Goal: Task Accomplishment & Management: Manage account settings

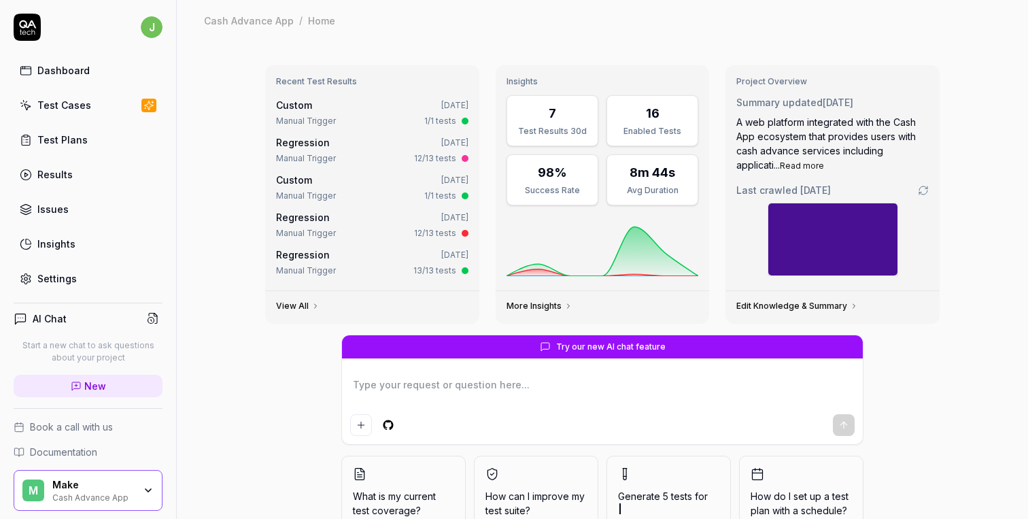
click at [124, 482] on div "Make" at bounding box center [93, 485] width 82 height 12
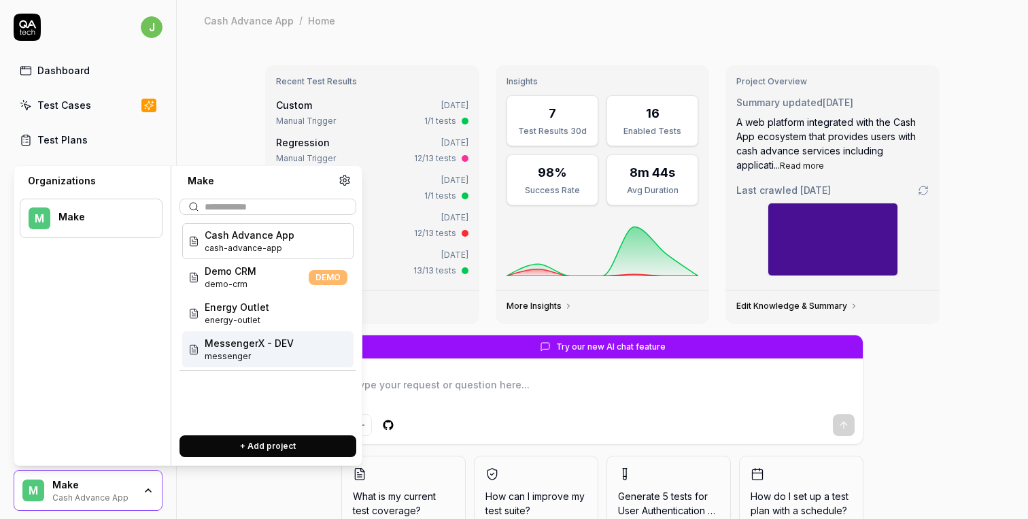
click at [231, 350] on span "messenger" at bounding box center [249, 356] width 89 height 12
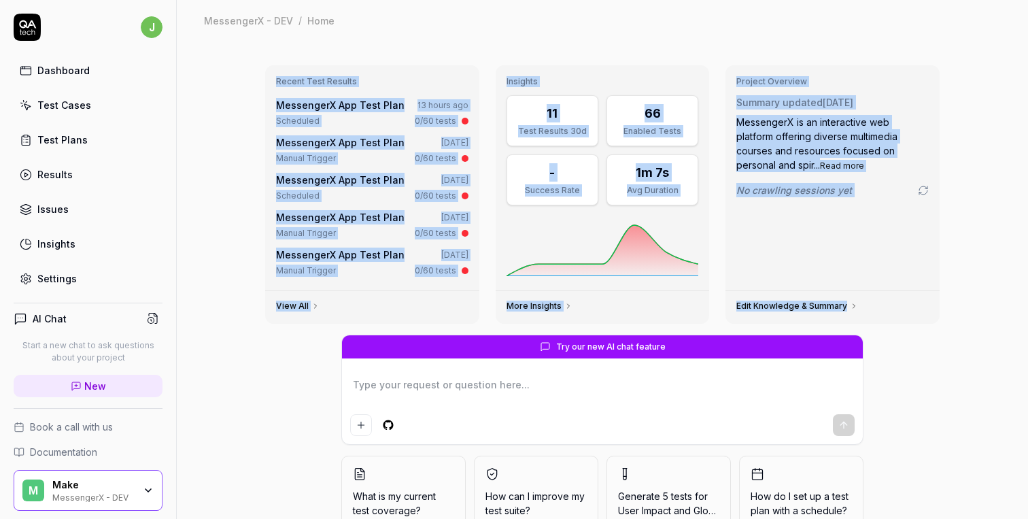
drag, startPoint x: 277, startPoint y: 80, endPoint x: 860, endPoint y: 309, distance: 627.1
click at [860, 309] on div "Recent Test Results MessengerX App Test Plan 13 hours ago Scheduled 0/60 tests …" at bounding box center [602, 194] width 675 height 258
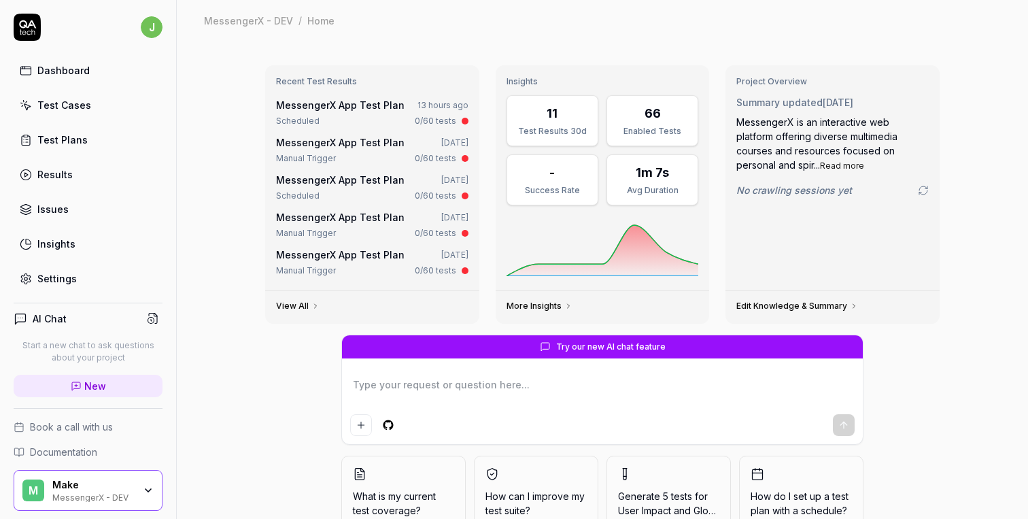
click at [906, 350] on div "Try our new AI chat feature What is my current test coverage? How can I improve…" at bounding box center [602, 446] width 696 height 223
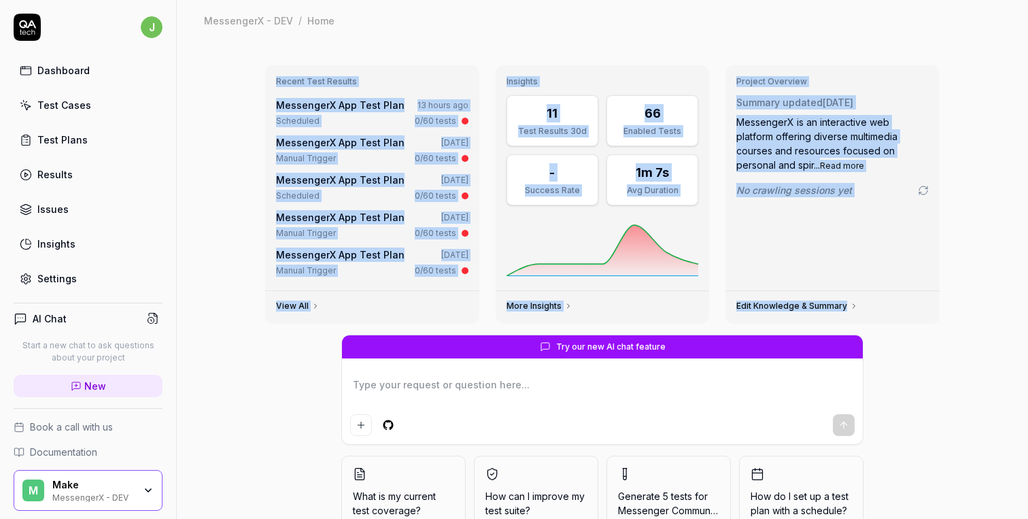
drag, startPoint x: 276, startPoint y: 81, endPoint x: 953, endPoint y: 333, distance: 722.5
click at [953, 333] on div "Recent Test Results MessengerX App Test Plan 13 hours ago Scheduled 0/60 tests …" at bounding box center [602, 313] width 851 height 544
drag, startPoint x: 271, startPoint y: 82, endPoint x: 888, endPoint y: 343, distance: 669.5
click at [888, 343] on div "Recent Test Results MessengerX App Test Plan 13 hours ago Scheduled 0/60 tests …" at bounding box center [602, 305] width 696 height 503
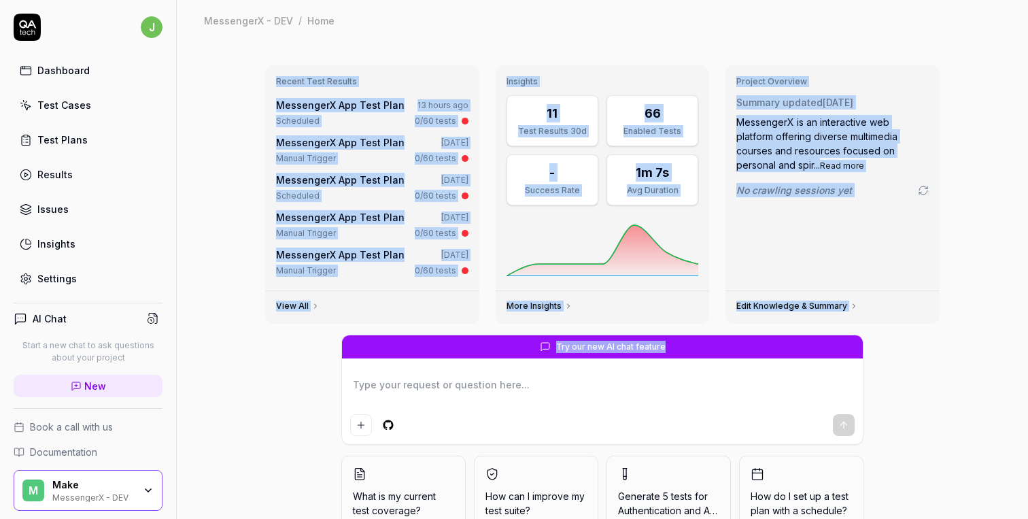
click at [888, 343] on div "Try our new AI chat feature What is my current test coverage? How can I improve…" at bounding box center [602, 446] width 696 height 223
drag, startPoint x: 271, startPoint y: 77, endPoint x: 912, endPoint y: 375, distance: 707.3
click at [912, 375] on div "Recent Test Results MessengerX App Test Plan 13 hours ago Scheduled 0/60 tests …" at bounding box center [602, 305] width 696 height 503
click at [912, 375] on div "Try our new AI chat feature What is my current test coverage? How can I improve…" at bounding box center [602, 446] width 696 height 223
drag, startPoint x: 273, startPoint y: 80, endPoint x: 989, endPoint y: 375, distance: 774.5
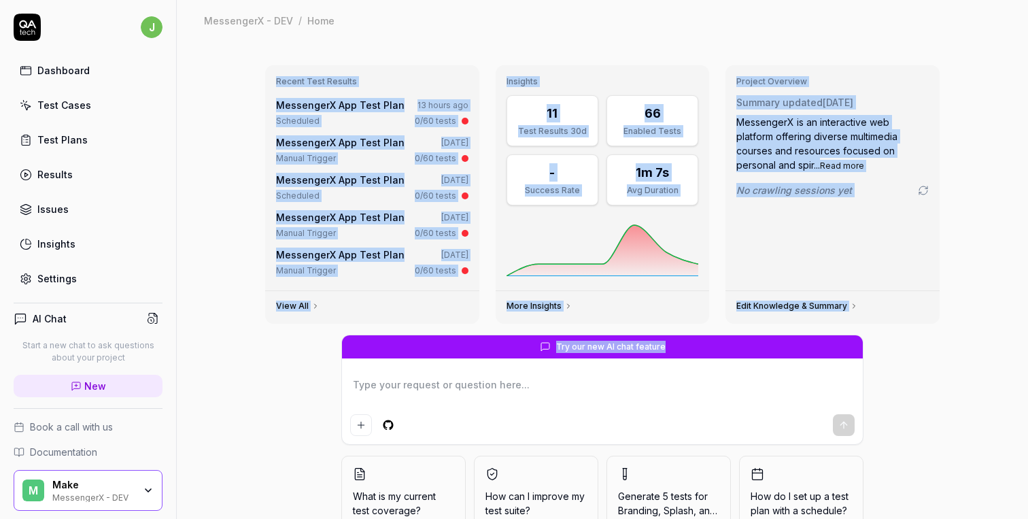
click at [989, 375] on div "Recent Test Results MessengerX App Test Plan 13 hours ago Scheduled 0/60 tests …" at bounding box center [602, 313] width 851 height 544
drag, startPoint x: 272, startPoint y: 82, endPoint x: 972, endPoint y: 375, distance: 759.3
click at [972, 375] on div "Recent Test Results MessengerX App Test Plan 13 hours ago Scheduled 0/60 tests …" at bounding box center [602, 313] width 851 height 544
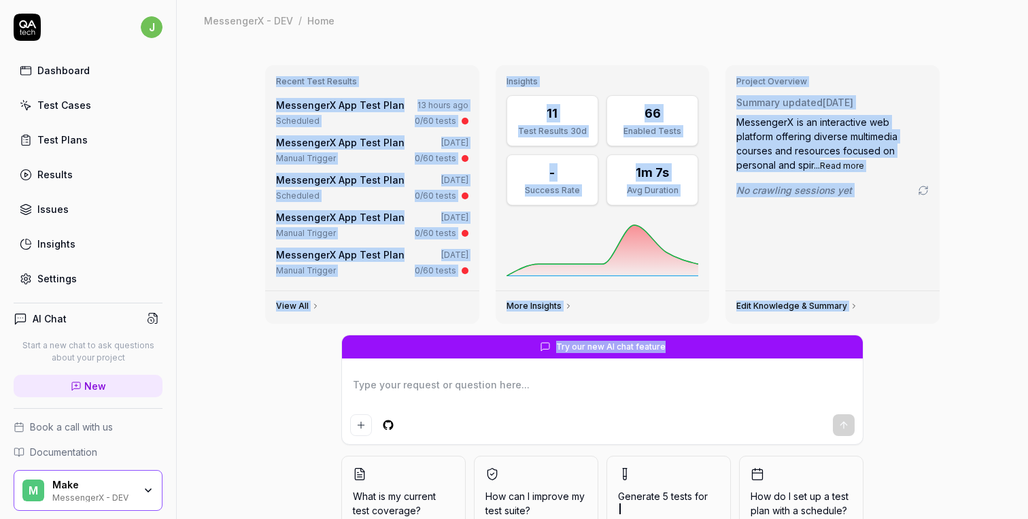
drag, startPoint x: 273, startPoint y: 82, endPoint x: 862, endPoint y: 353, distance: 648.4
click at [862, 353] on div "Recent Test Results MessengerX App Test Plan 13 hours ago Scheduled 0/60 tests …" at bounding box center [602, 305] width 696 height 503
click at [883, 360] on div "Try our new AI chat feature What is my current test coverage? How can I improve…" at bounding box center [602, 446] width 696 height 223
drag, startPoint x: 270, startPoint y: 78, endPoint x: 908, endPoint y: 366, distance: 700.0
click at [908, 366] on div "Recent Test Results MessengerX App Test Plan 13 hours ago Scheduled 0/60 tests …" at bounding box center [602, 305] width 696 height 503
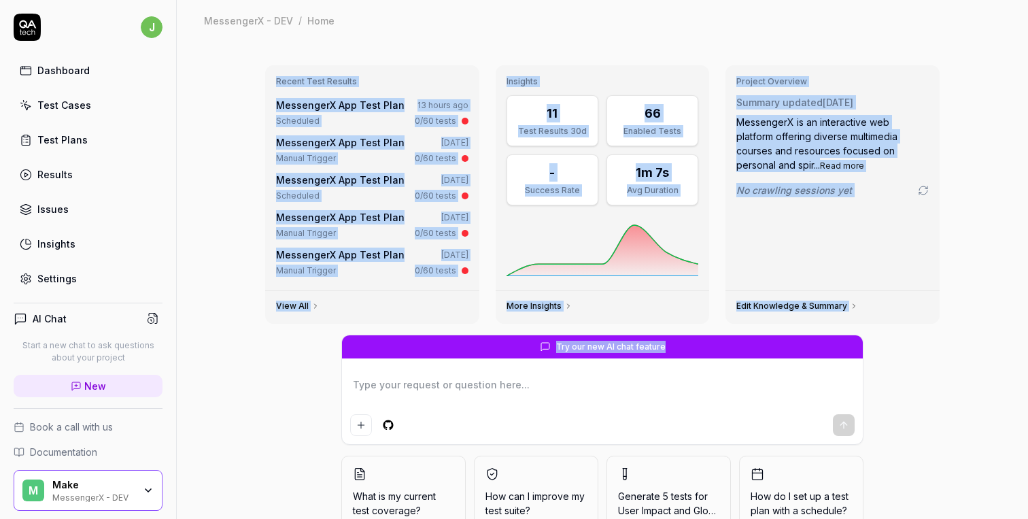
click at [908, 366] on div "Try our new AI chat feature What is my current test coverage? How can I improve…" at bounding box center [602, 446] width 696 height 223
drag, startPoint x: 908, startPoint y: 366, endPoint x: 273, endPoint y: 67, distance: 701.5
click at [273, 67] on div "Recent Test Results MessengerX App Test Plan 13 hours ago Scheduled 0/60 tests …" at bounding box center [602, 305] width 696 height 503
click at [273, 67] on div "Recent Test Results MessengerX App Test Plan 13 hours ago Scheduled 0/60 tests …" at bounding box center [372, 177] width 214 height 225
drag, startPoint x: 273, startPoint y: 67, endPoint x: 903, endPoint y: 353, distance: 691.7
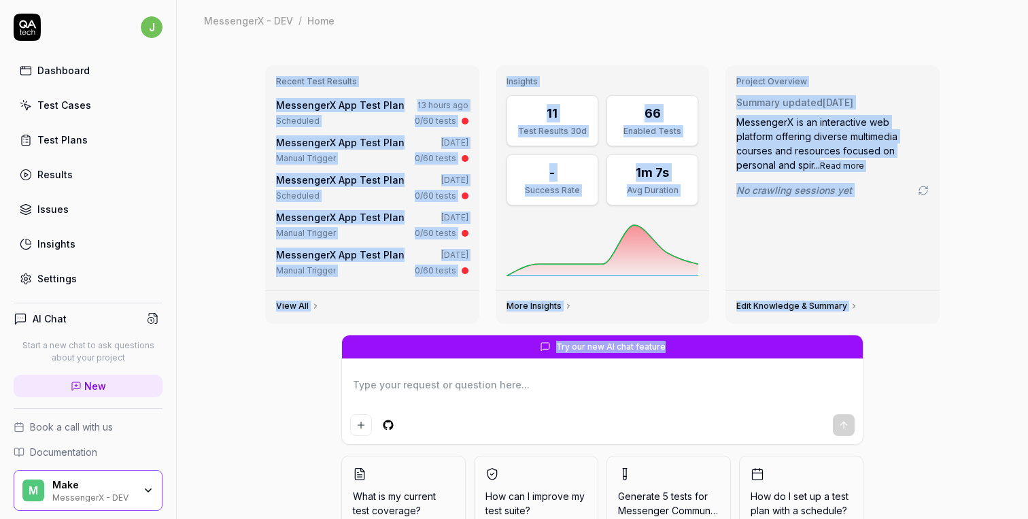
click at [903, 353] on div "Recent Test Results MessengerX App Test Plan 13 hours ago Scheduled 0/60 tests …" at bounding box center [602, 305] width 696 height 503
click at [903, 353] on div "Try our new AI chat feature What is my current test coverage? How can I improve…" at bounding box center [602, 446] width 696 height 223
drag, startPoint x: 265, startPoint y: 78, endPoint x: 866, endPoint y: 350, distance: 659.8
click at [866, 350] on div "Recent Test Results MessengerX App Test Plan 13 hours ago Scheduled 0/60 tests …" at bounding box center [602, 305] width 696 height 503
click at [866, 350] on div "Try our new AI chat feature What is my current test coverage? How can I improve…" at bounding box center [602, 446] width 696 height 223
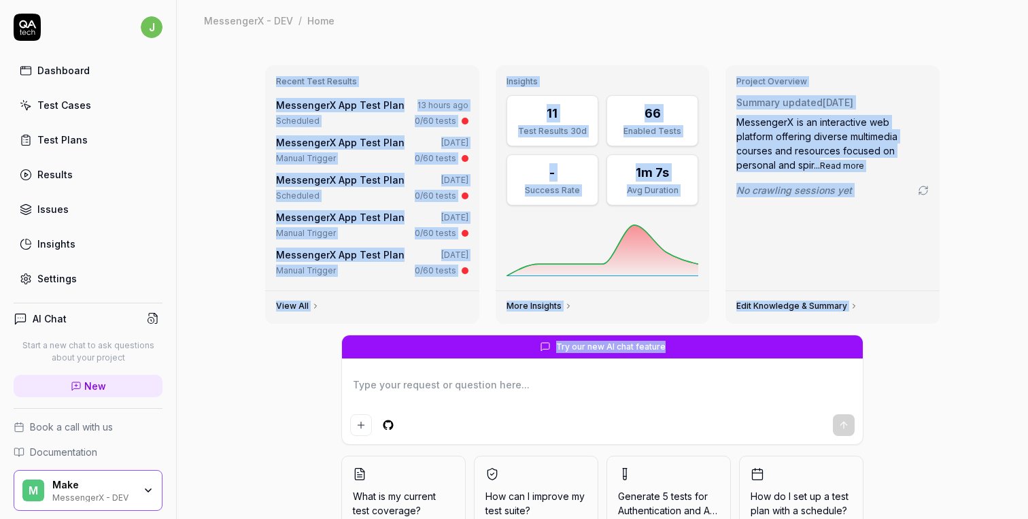
drag, startPoint x: 272, startPoint y: 77, endPoint x: 900, endPoint y: 361, distance: 689.6
click at [900, 361] on div "Recent Test Results MessengerX App Test Plan 13 hours ago Scheduled 0/60 tests …" at bounding box center [602, 305] width 696 height 503
click at [900, 361] on div "Try our new AI chat feature What is my current test coverage? How can I improve…" at bounding box center [602, 446] width 696 height 223
drag, startPoint x: 272, startPoint y: 78, endPoint x: 978, endPoint y: 383, distance: 768.8
click at [978, 383] on div "Recent Test Results MessengerX App Test Plan 13 hours ago Scheduled 0/60 tests …" at bounding box center [602, 313] width 851 height 544
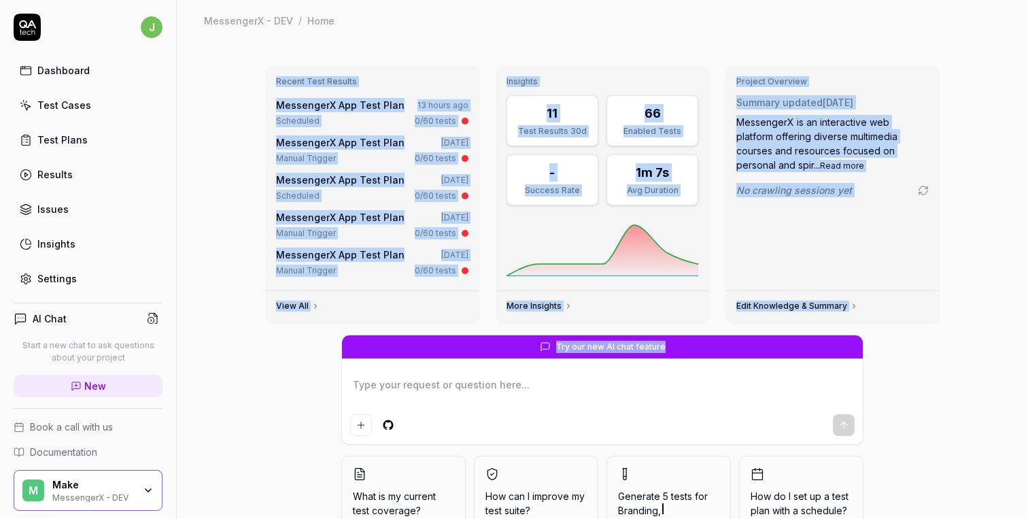
click at [978, 383] on div "Recent Test Results MessengerX App Test Plan 13 hours ago Scheduled 0/60 tests …" at bounding box center [602, 313] width 851 height 544
drag, startPoint x: 241, startPoint y: 39, endPoint x: 873, endPoint y: 358, distance: 708.3
click at [873, 358] on div "MessengerX - DEV / Home MessengerX - DEV / Home Recent Test Results MessengerX …" at bounding box center [602, 259] width 851 height 519
click at [873, 358] on div "Try our new AI chat feature What is my current test coverage? How can I improve…" at bounding box center [602, 446] width 696 height 223
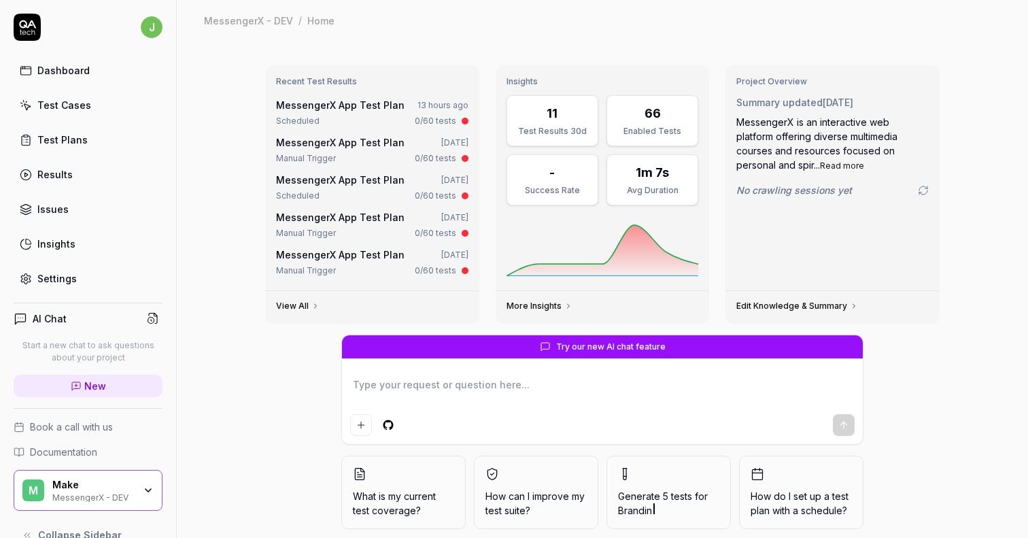
type textarea "*"
click at [375, 104] on link "MessengerX App Test Plan" at bounding box center [340, 105] width 129 height 12
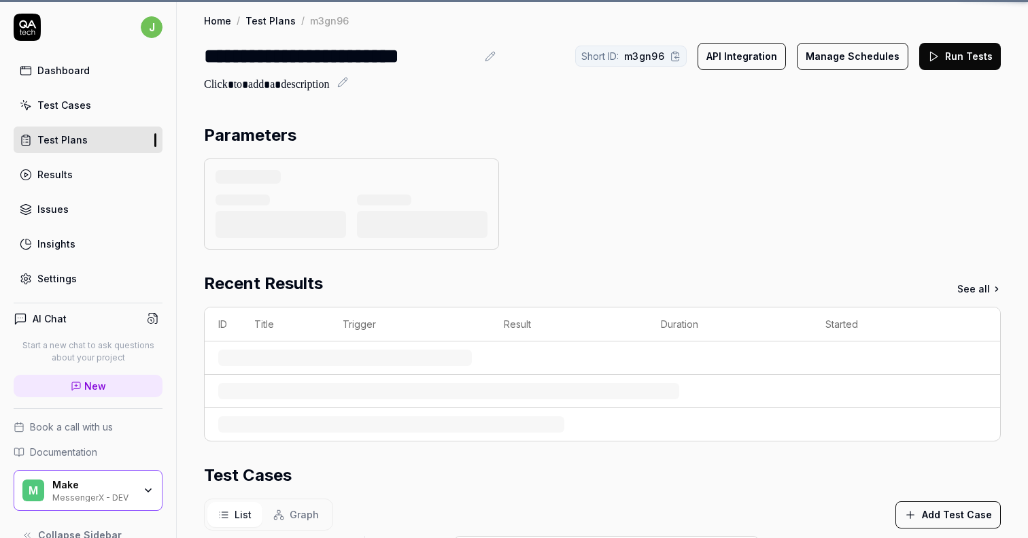
scroll to position [279, 0]
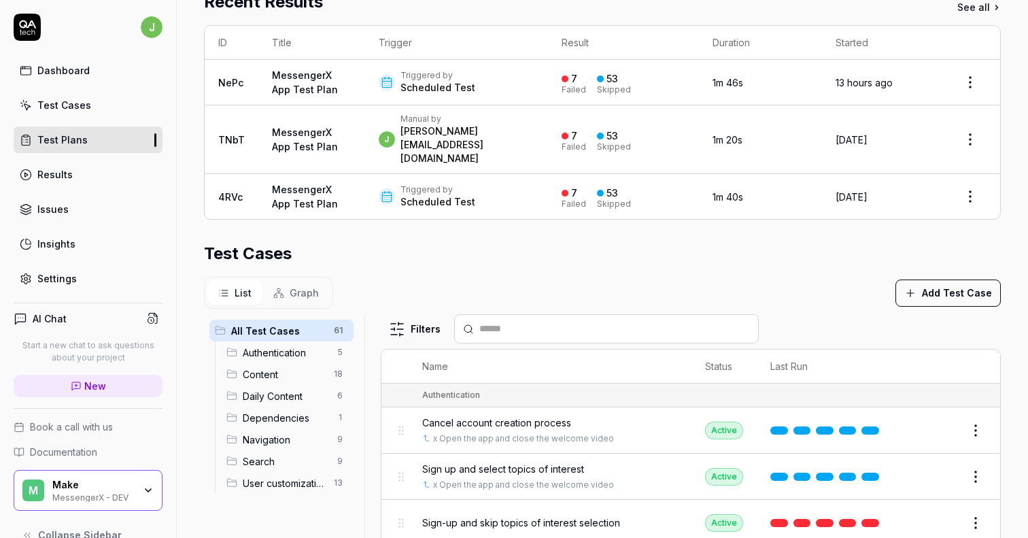
click at [784, 251] on section "Test Cases List Graph Add Test Case All Test Cases 61 Authentication 5 Content …" at bounding box center [602, 447] width 797 height 413
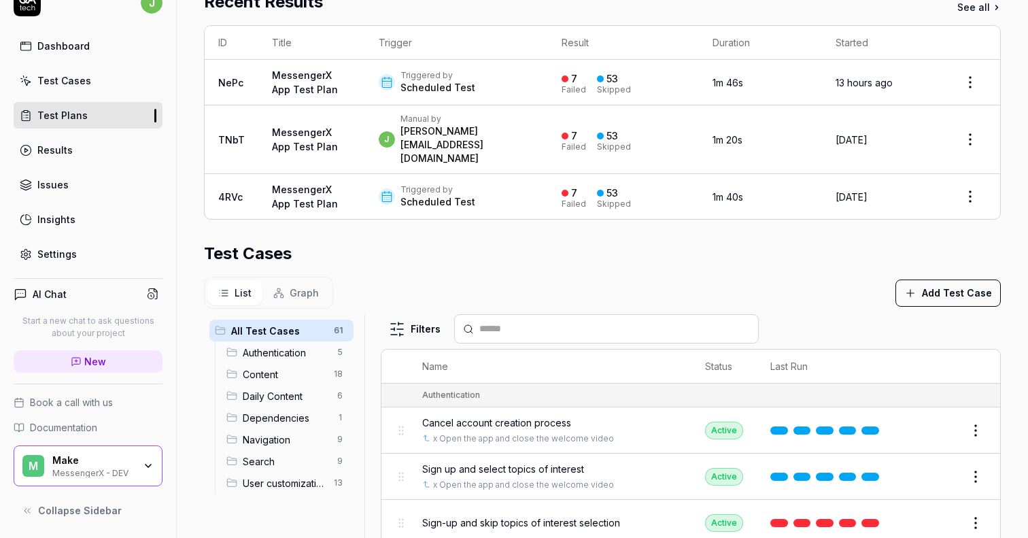
scroll to position [24, 0]
click at [126, 474] on div "MessengerX - DEV" at bounding box center [93, 471] width 82 height 11
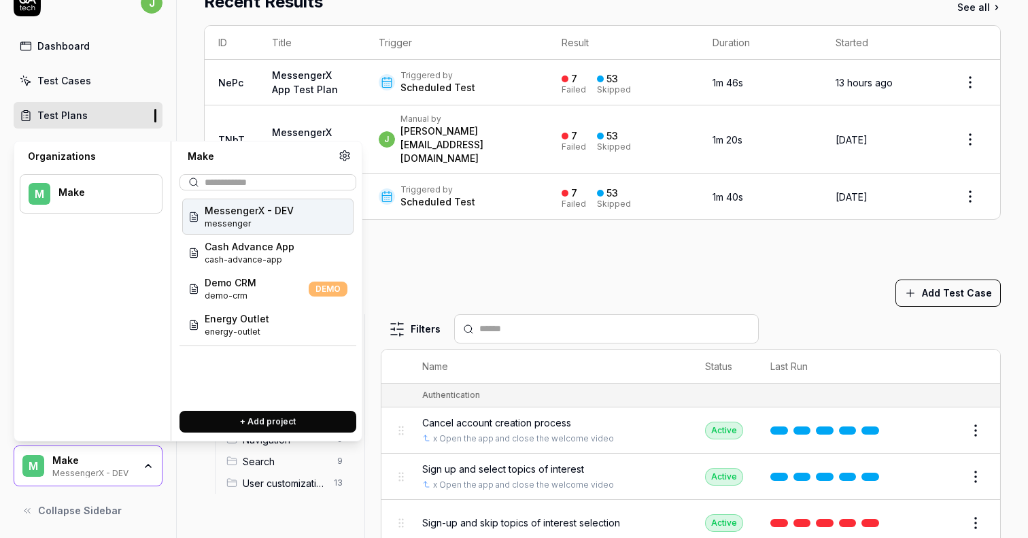
click at [126, 474] on div "MessengerX - DEV" at bounding box center [93, 471] width 82 height 11
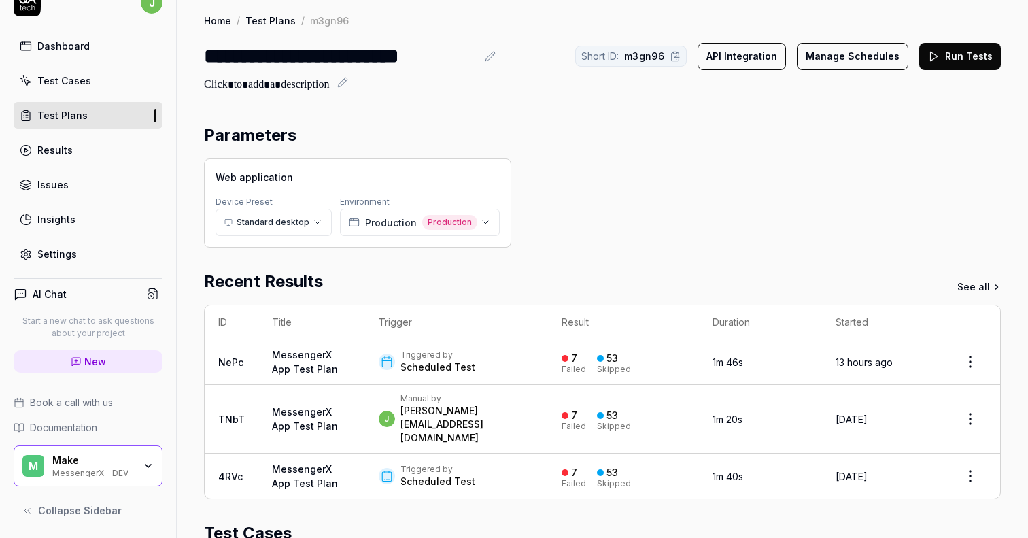
scroll to position [0, 0]
click at [828, 54] on button "Manage Schedules" at bounding box center [853, 56] width 112 height 27
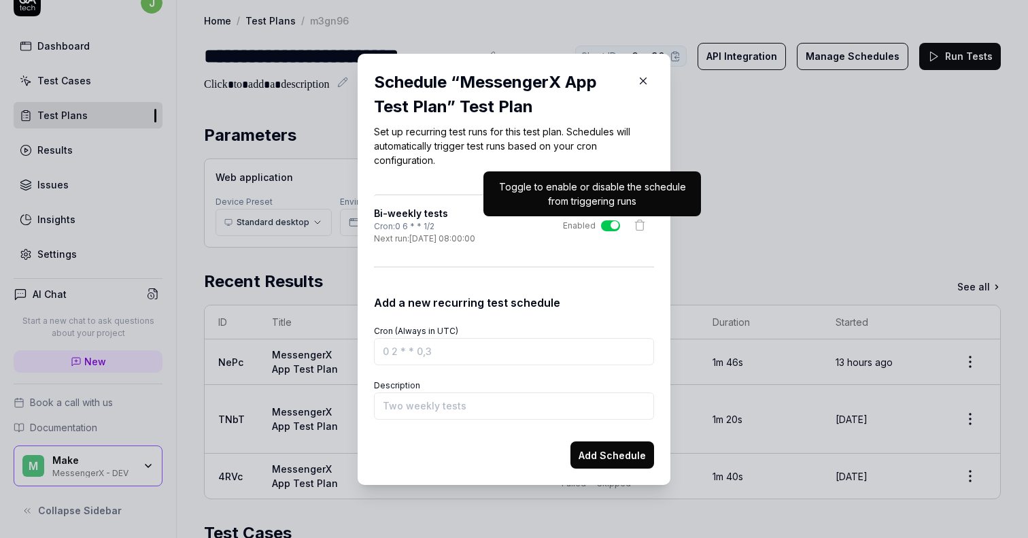
click at [605, 222] on button "Enabled" at bounding box center [610, 225] width 19 height 11
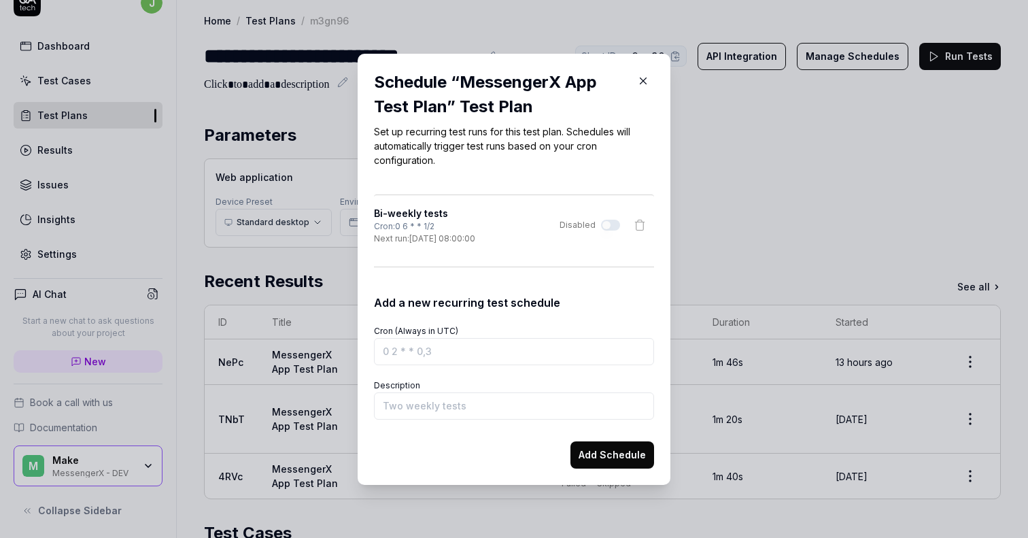
click at [645, 80] on icon "button" at bounding box center [643, 81] width 12 height 12
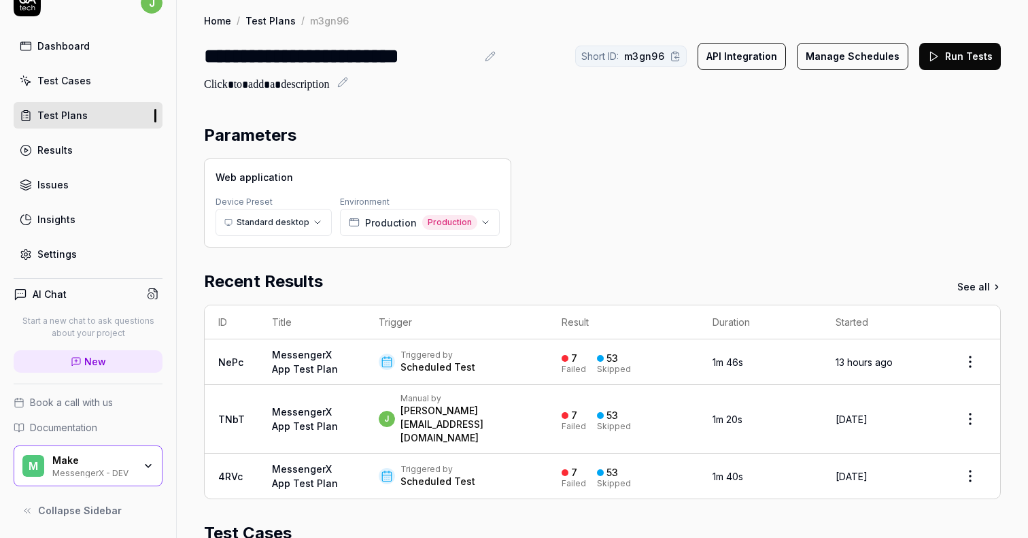
click at [779, 130] on div "Parameters" at bounding box center [602, 135] width 797 height 24
click at [853, 58] on button "Manage Schedules" at bounding box center [853, 56] width 112 height 27
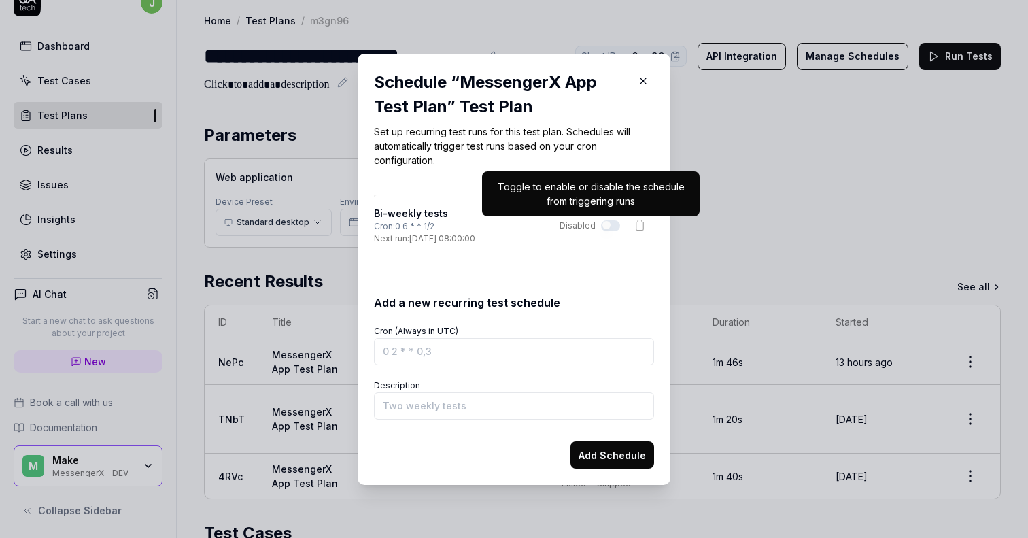
click at [645, 78] on icon "button" at bounding box center [643, 81] width 12 height 12
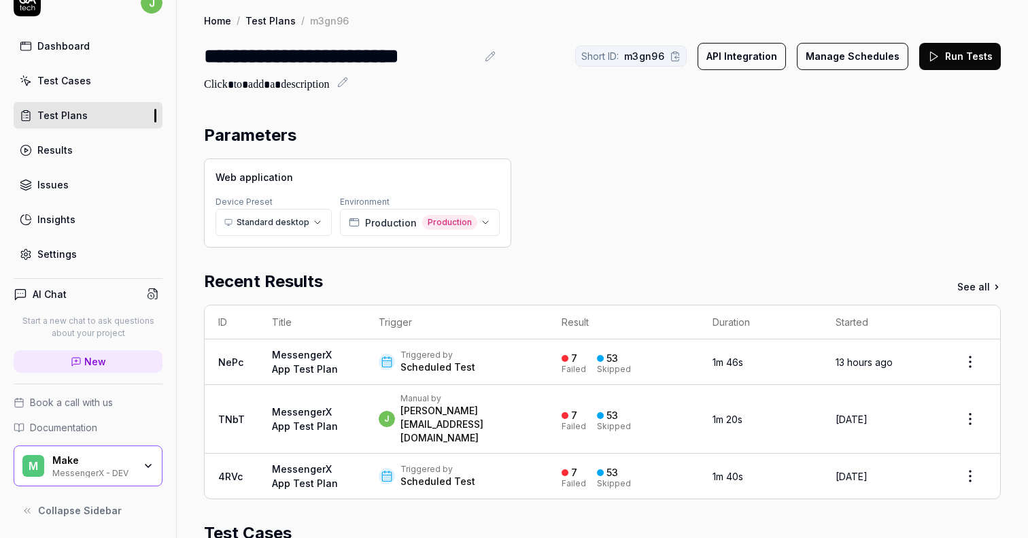
click at [753, 113] on div "Parameters Web application Device Preset Standard desktop Environment Productio…" at bounding box center [602, 534] width 851 height 851
